Goal: Task Accomplishment & Management: Manage account settings

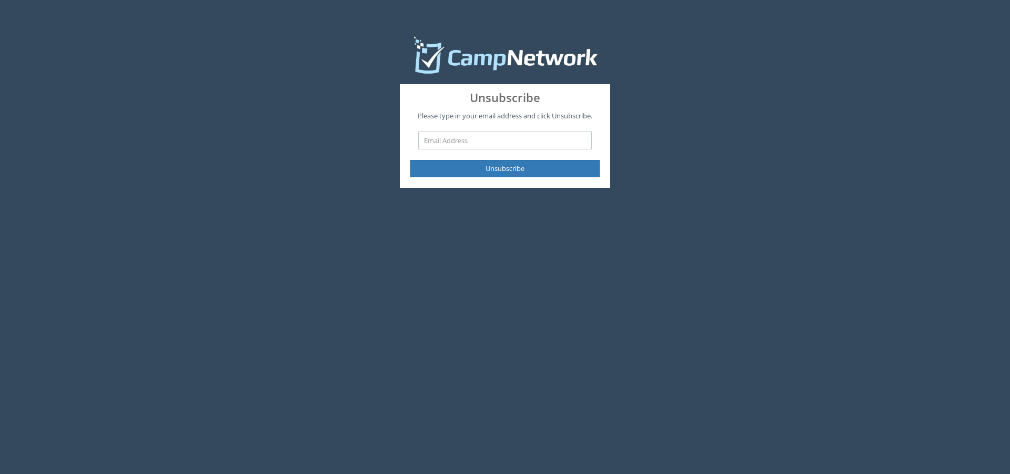
click at [506, 140] on input "text" at bounding box center [505, 141] width 174 height 18
type input "johnxlibris@gmail.com"
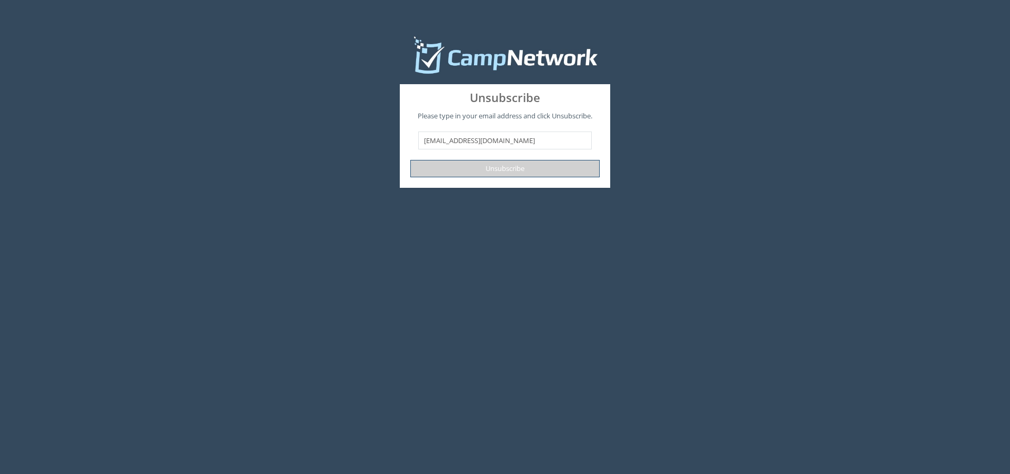
click at [478, 168] on button "Unsubscribe" at bounding box center [504, 168] width 189 height 17
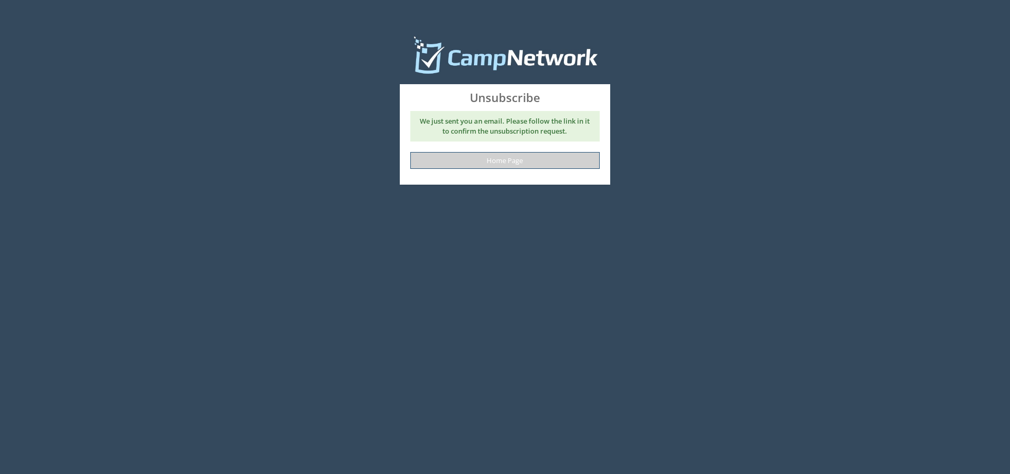
click at [481, 164] on link "Home Page" at bounding box center [504, 160] width 189 height 17
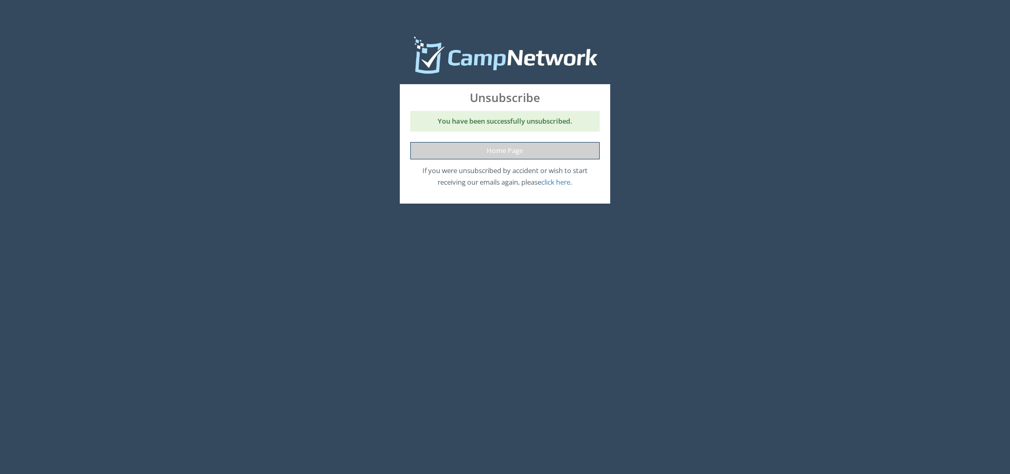
click at [552, 150] on link "Home Page" at bounding box center [504, 150] width 189 height 17
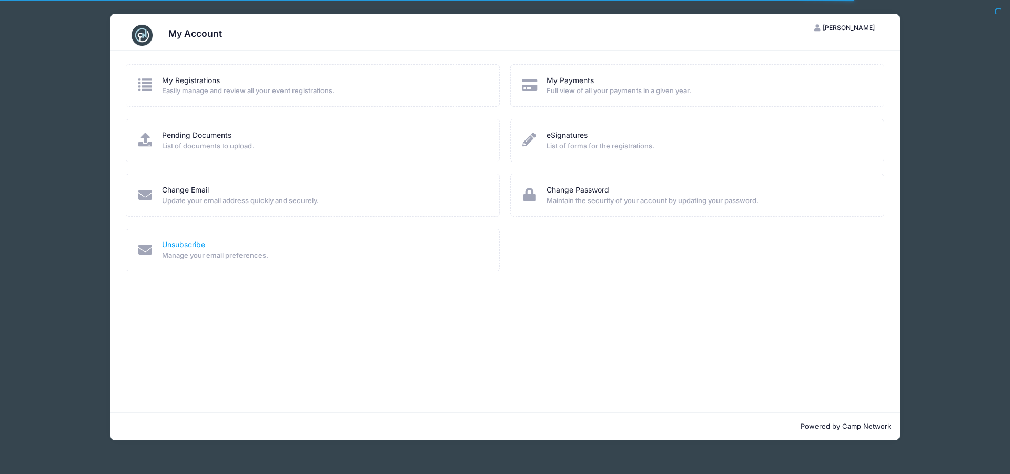
click at [173, 243] on link "Unsubscribe" at bounding box center [183, 244] width 43 height 11
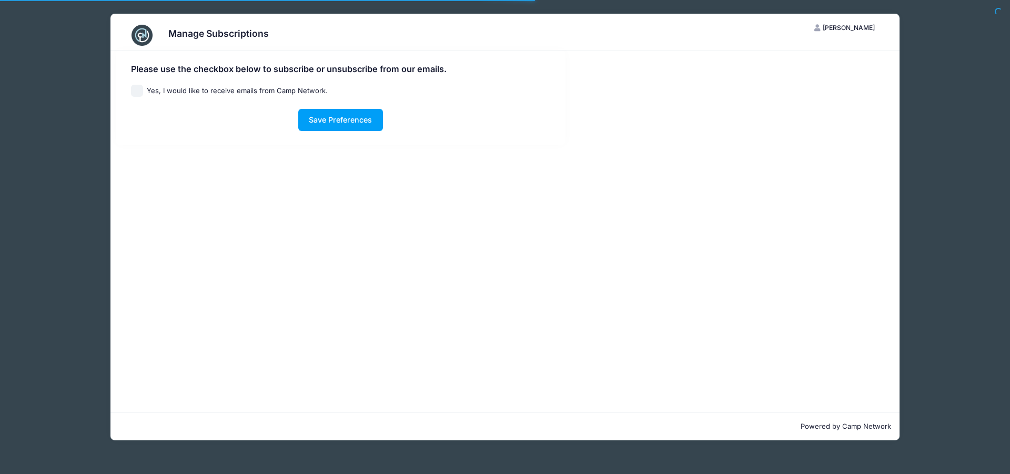
click at [169, 89] on label "Yes, I would like to receive emails from Camp Network." at bounding box center [237, 91] width 181 height 11
click at [143, 89] on input "Yes, I would like to receive emails from Camp Network." at bounding box center [137, 91] width 12 height 12
click at [169, 89] on label "Yes, I would like to receive emails from Camp Network." at bounding box center [237, 91] width 181 height 11
click at [143, 89] on input "Yes, I would like to receive emails from Camp Network." at bounding box center [137, 91] width 12 height 12
checkbox input "false"
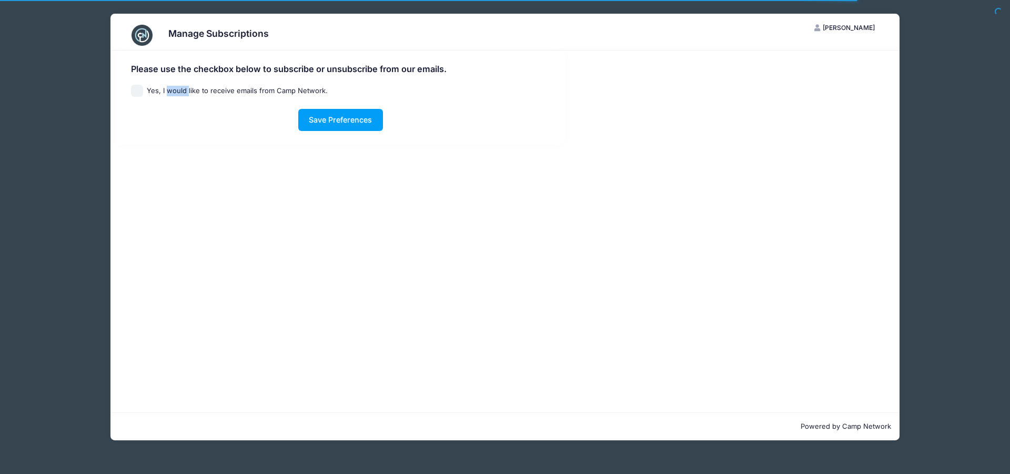
click at [856, 25] on span "[PERSON_NAME]" at bounding box center [849, 28] width 52 height 8
click at [681, 52] on div "Please use the checkbox below to subscribe or unsubscribe from our emails. Yes,…" at bounding box center [504, 98] width 789 height 94
click at [836, 33] on button "JJ John Jackson" at bounding box center [845, 28] width 79 height 18
click at [819, 52] on link "My Account" at bounding box center [819, 54] width 122 height 20
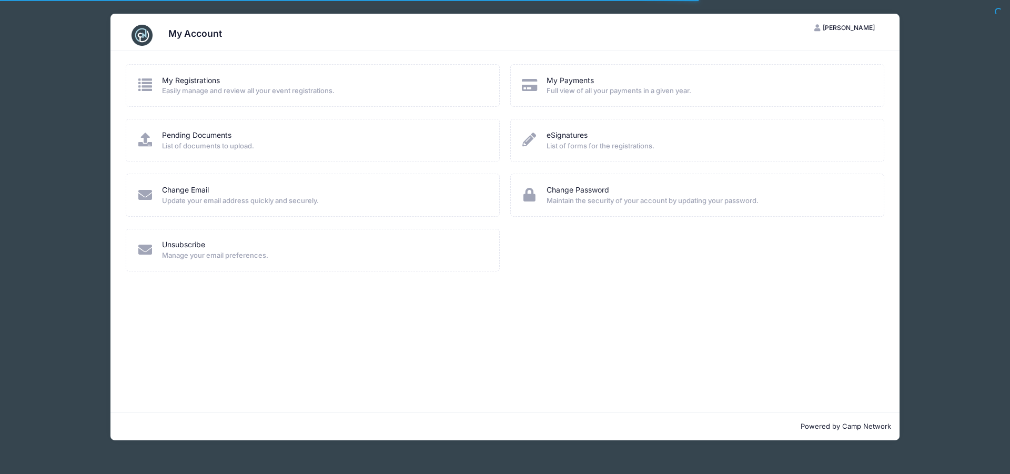
click at [214, 193] on div "Change Email" at bounding box center [324, 190] width 324 height 11
click at [182, 192] on link "Change Email" at bounding box center [185, 190] width 47 height 11
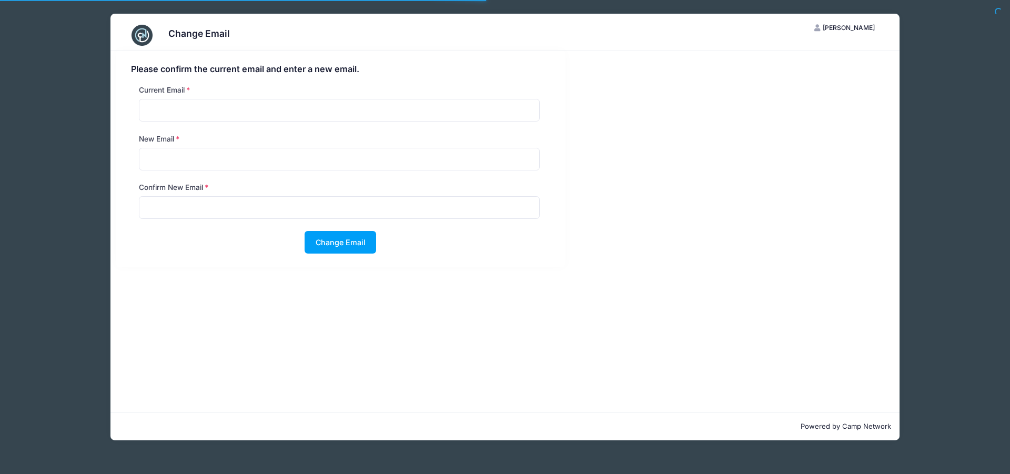
click at [840, 25] on span "[PERSON_NAME]" at bounding box center [849, 28] width 52 height 8
click at [823, 45] on link "My Account" at bounding box center [819, 54] width 122 height 20
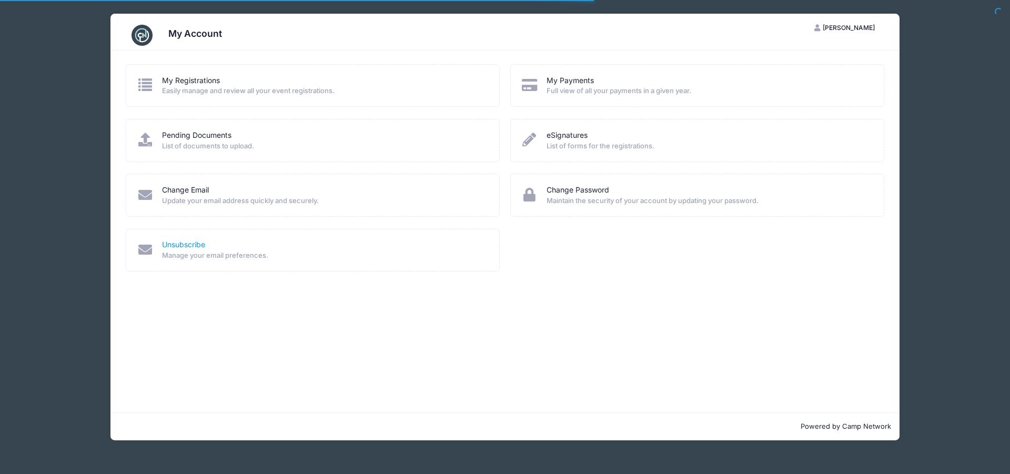
click at [174, 245] on link "Unsubscribe" at bounding box center [183, 244] width 43 height 11
